Goal: Information Seeking & Learning: Learn about a topic

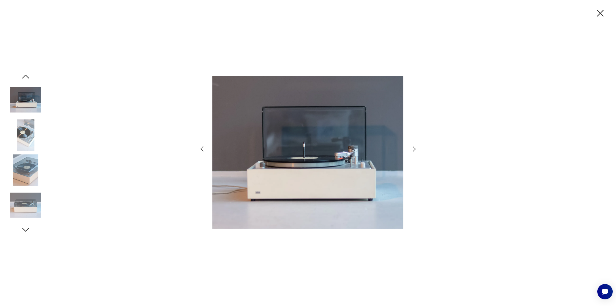
click at [414, 149] on icon "button" at bounding box center [414, 149] width 8 height 8
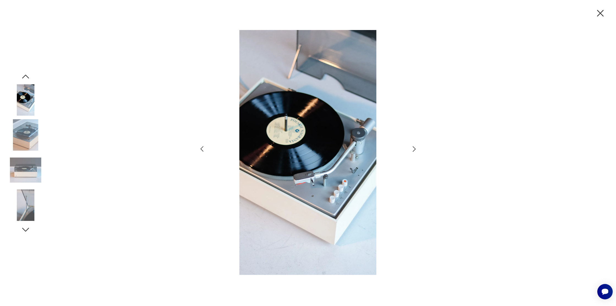
click at [414, 149] on icon "button" at bounding box center [414, 149] width 8 height 8
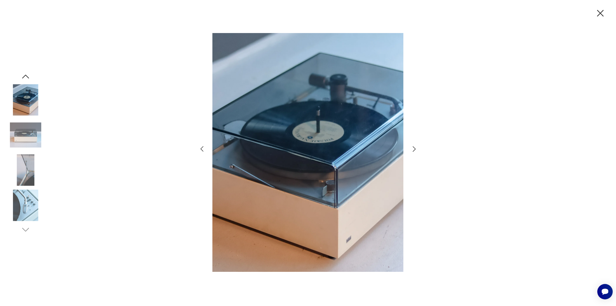
click at [414, 149] on icon "button" at bounding box center [414, 149] width 8 height 8
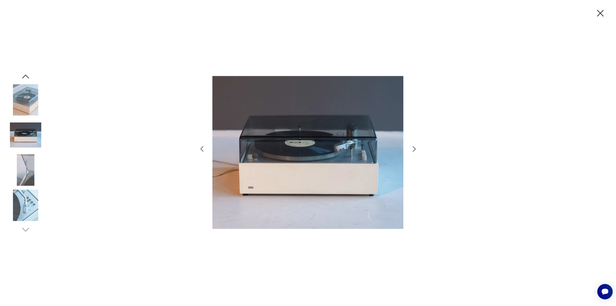
click at [414, 149] on icon "button" at bounding box center [414, 149] width 8 height 8
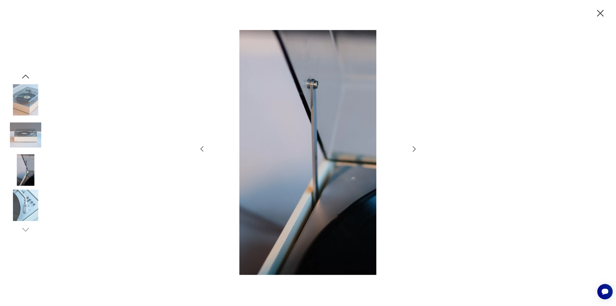
click at [414, 149] on icon "button" at bounding box center [414, 149] width 8 height 8
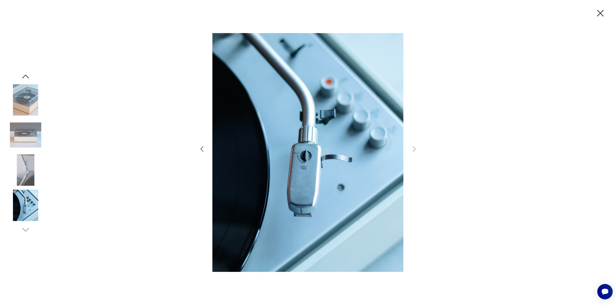
click at [603, 13] on icon "button" at bounding box center [601, 13] width 12 height 12
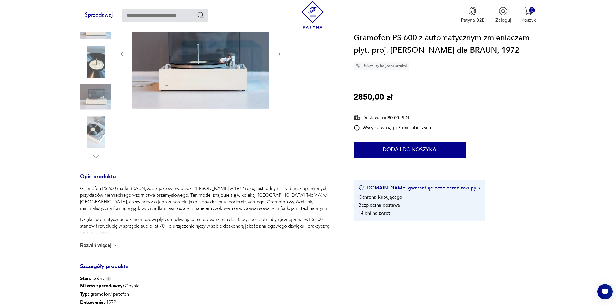
scroll to position [103, 0]
drag, startPoint x: 80, startPoint y: 187, endPoint x: 144, endPoint y: 185, distance: 63.9
click at [144, 185] on section "Klasyk Opis produktu Gramofon PS 600 marki BRAUN, zaprojektowany przez [PERSON_…" at bounding box center [308, 203] width 616 height 410
drag, startPoint x: 145, startPoint y: 186, endPoint x: 80, endPoint y: 191, distance: 65.9
click at [80, 191] on section "Klasyk Opis produktu Gramofon PS 600 marki BRAUN, zaprojektowany przez [PERSON_…" at bounding box center [308, 203] width 616 height 410
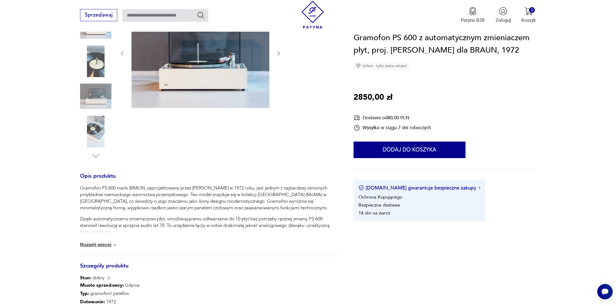
click at [514, 69] on div "Gramofon PS 600 z automatycznym zmieniaczem płyt, proj. [PERSON_NAME] dla [PERS…" at bounding box center [445, 51] width 183 height 38
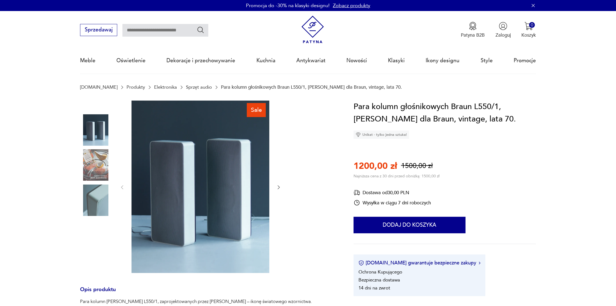
click at [229, 31] on div "Sprzedawaj Patyna B2B Zaloguj 0 Koszyk Twój koszyk ( 0 ) Brak produktów w koszy…" at bounding box center [308, 27] width 456 height 32
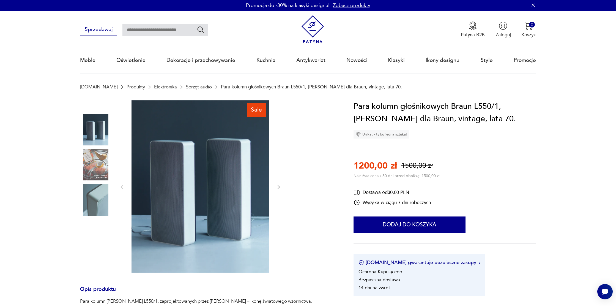
click at [278, 187] on icon "button" at bounding box center [279, 187] width 6 height 6
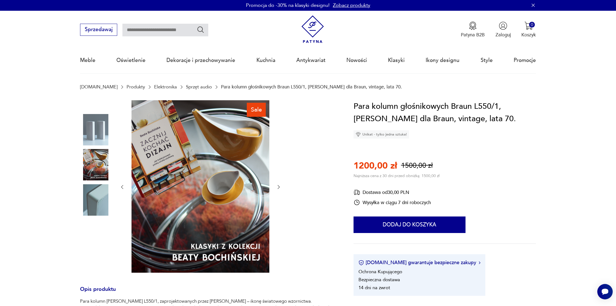
click at [278, 187] on icon "button" at bounding box center [279, 187] width 6 height 6
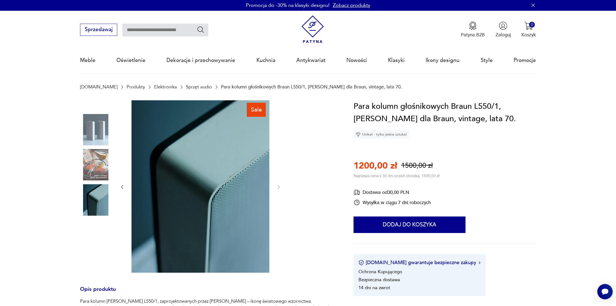
click at [96, 137] on img at bounding box center [95, 129] width 31 height 31
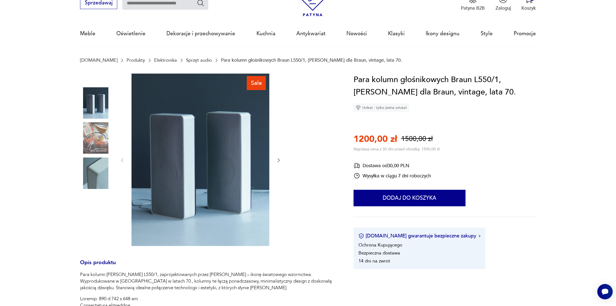
scroll to position [26, 0]
